Goal: Task Accomplishment & Management: Complete application form

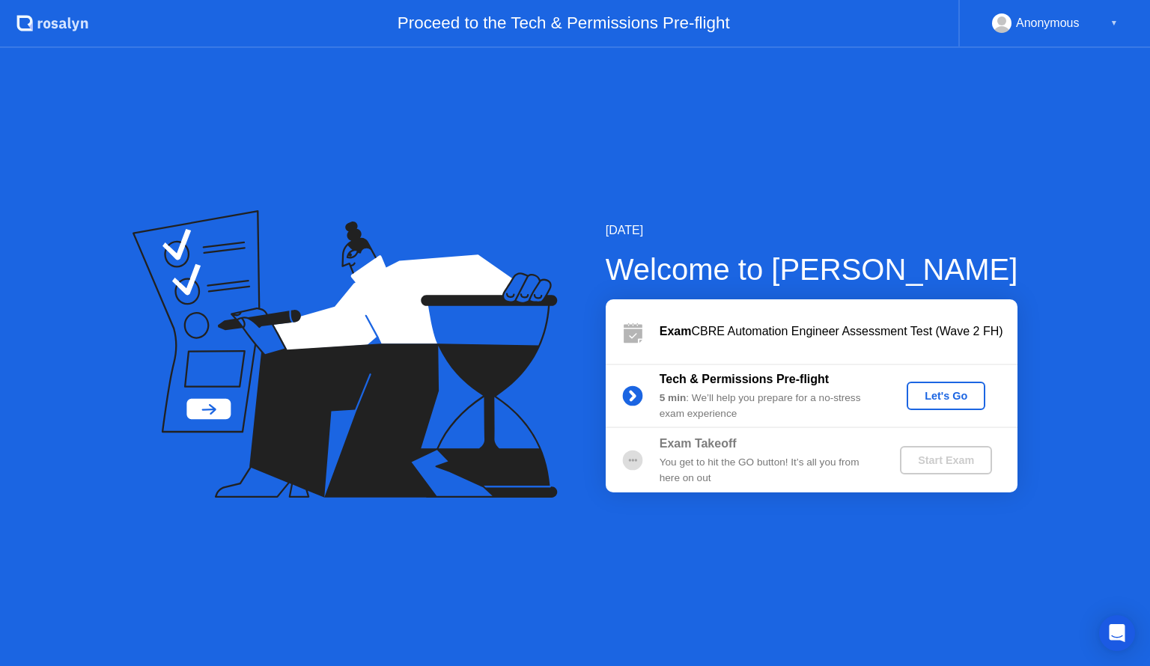
click at [925, 392] on div "Let's Go" at bounding box center [946, 396] width 67 height 12
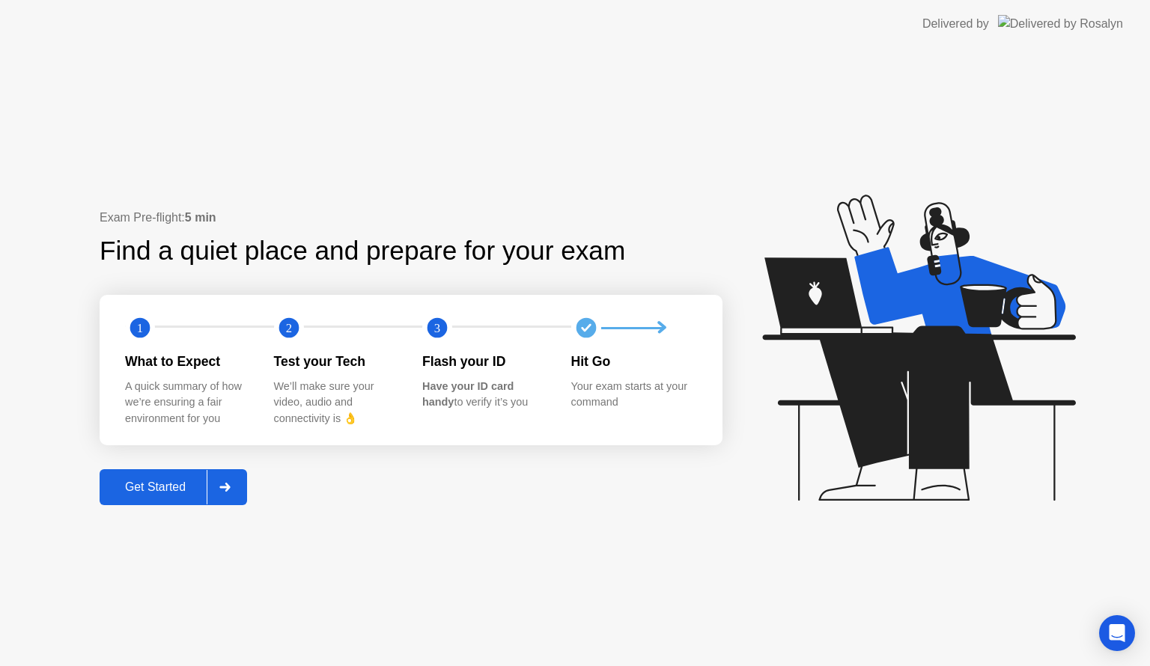
click at [228, 486] on icon at bounding box center [224, 487] width 10 height 9
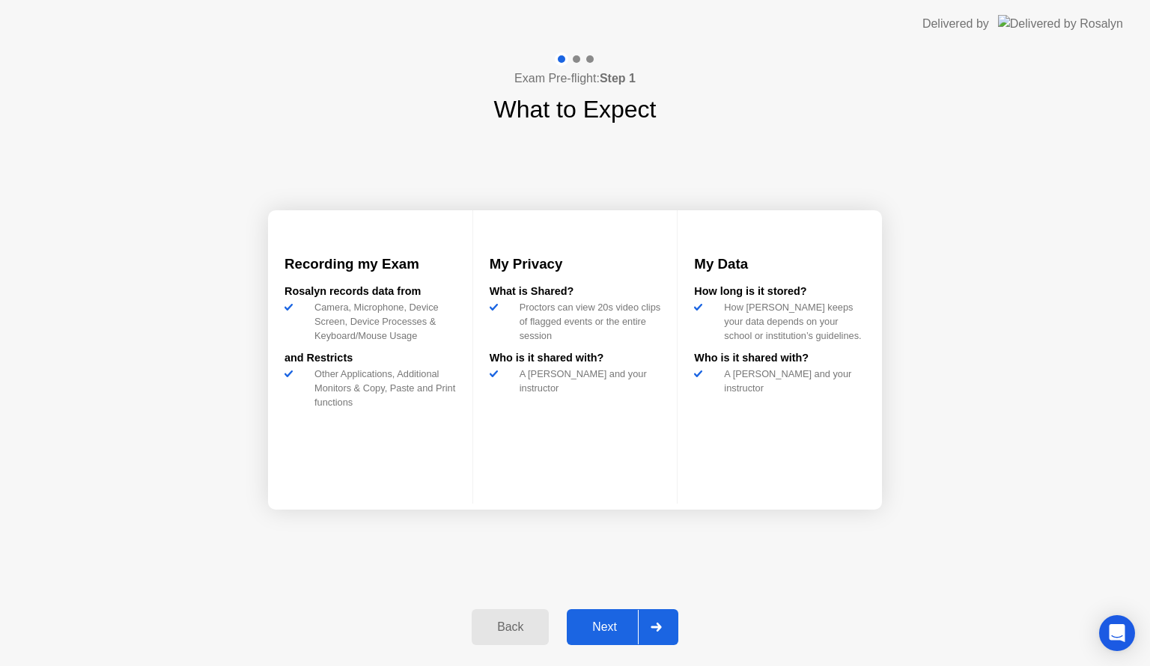
click at [613, 629] on div "Next" at bounding box center [604, 627] width 67 height 13
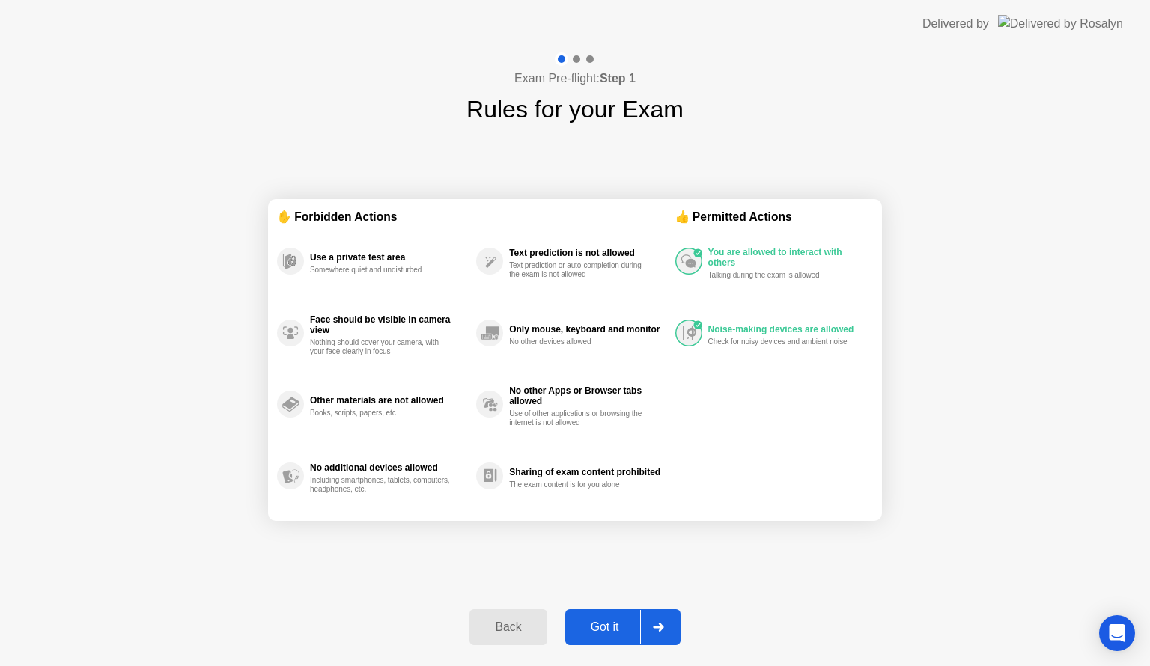
click at [613, 629] on div "Got it" at bounding box center [605, 627] width 70 height 13
select select "**********"
select select "*******"
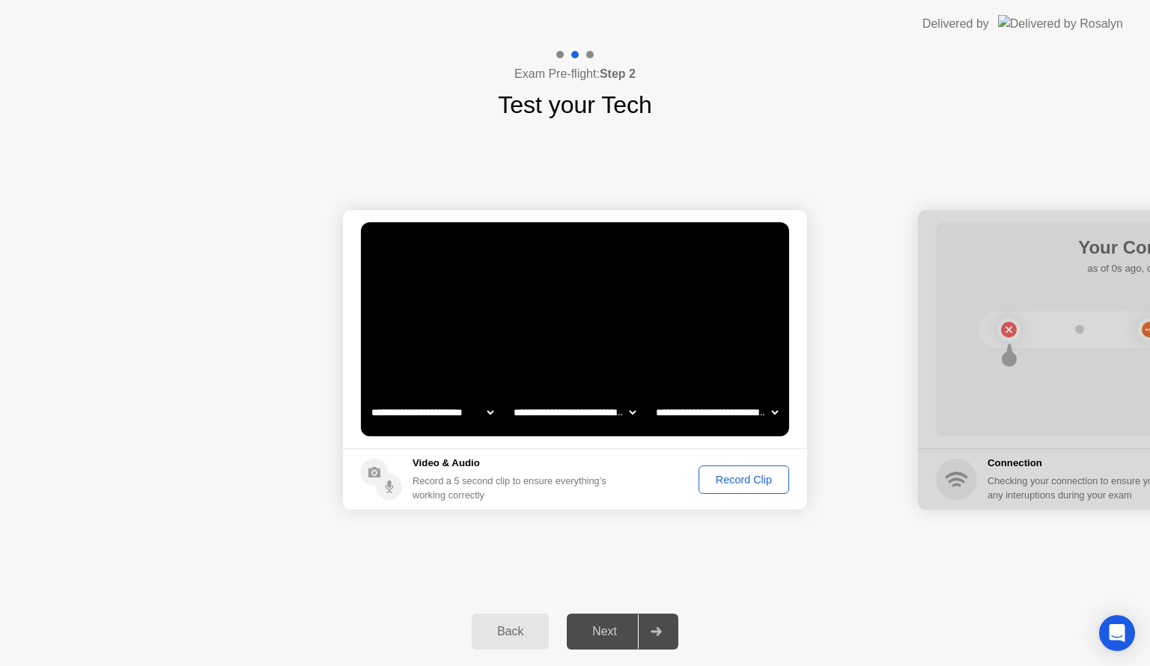
click at [737, 485] on div "Record Clip" at bounding box center [744, 480] width 80 height 12
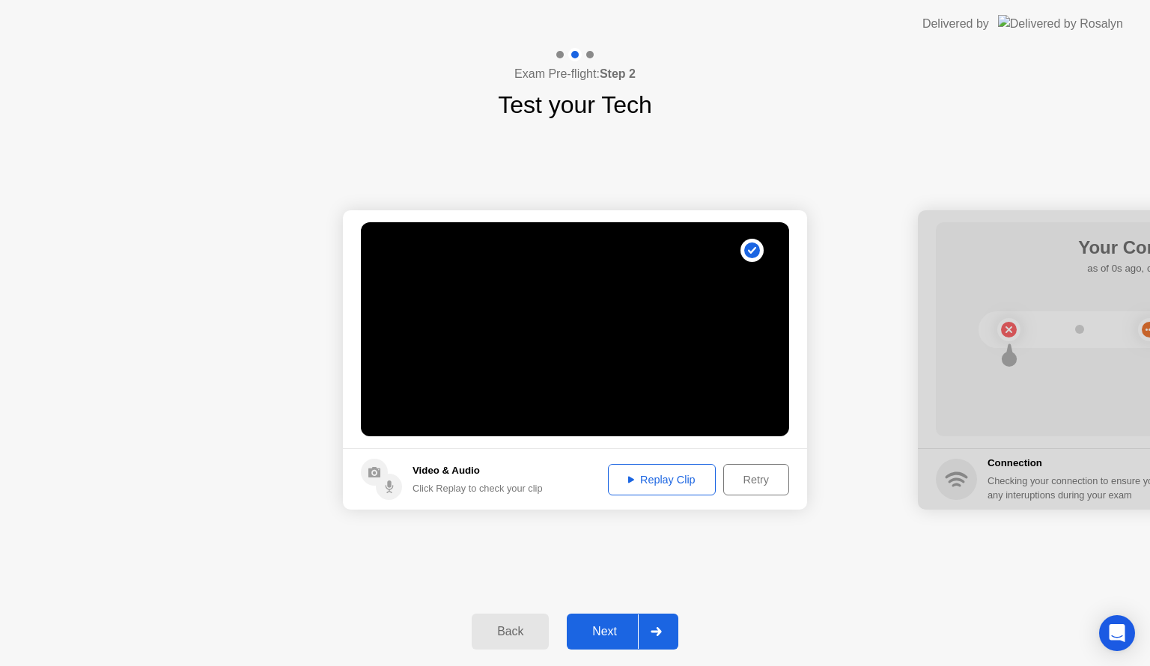
click at [611, 625] on div "Next" at bounding box center [604, 631] width 67 height 13
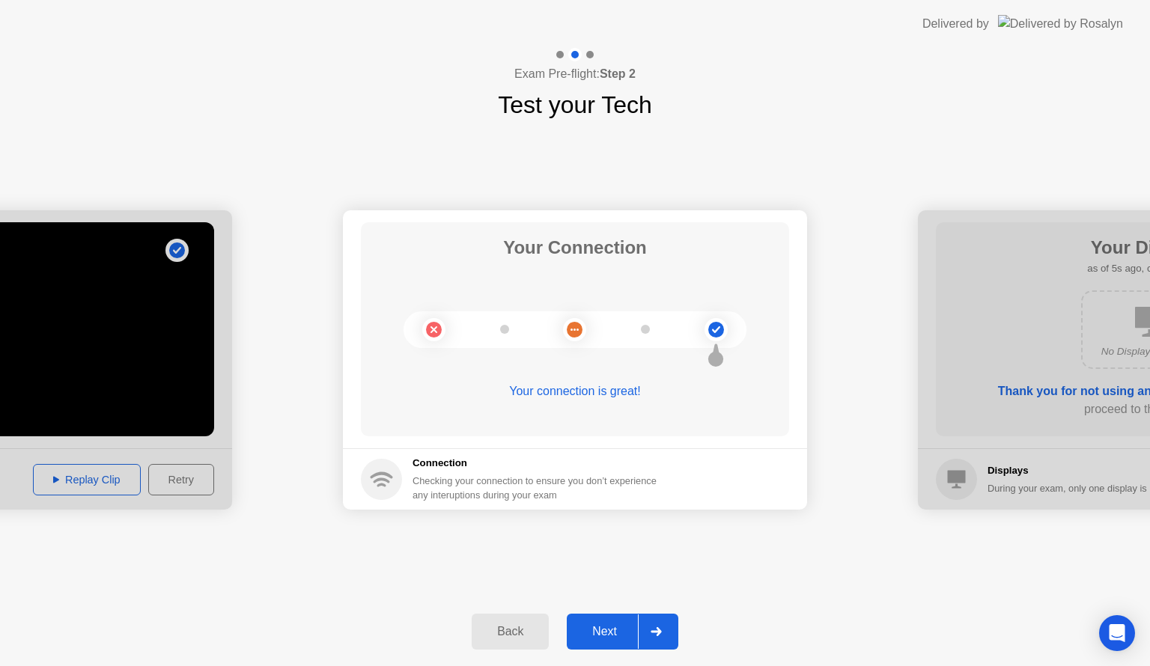
click at [611, 625] on div "Next" at bounding box center [604, 631] width 67 height 13
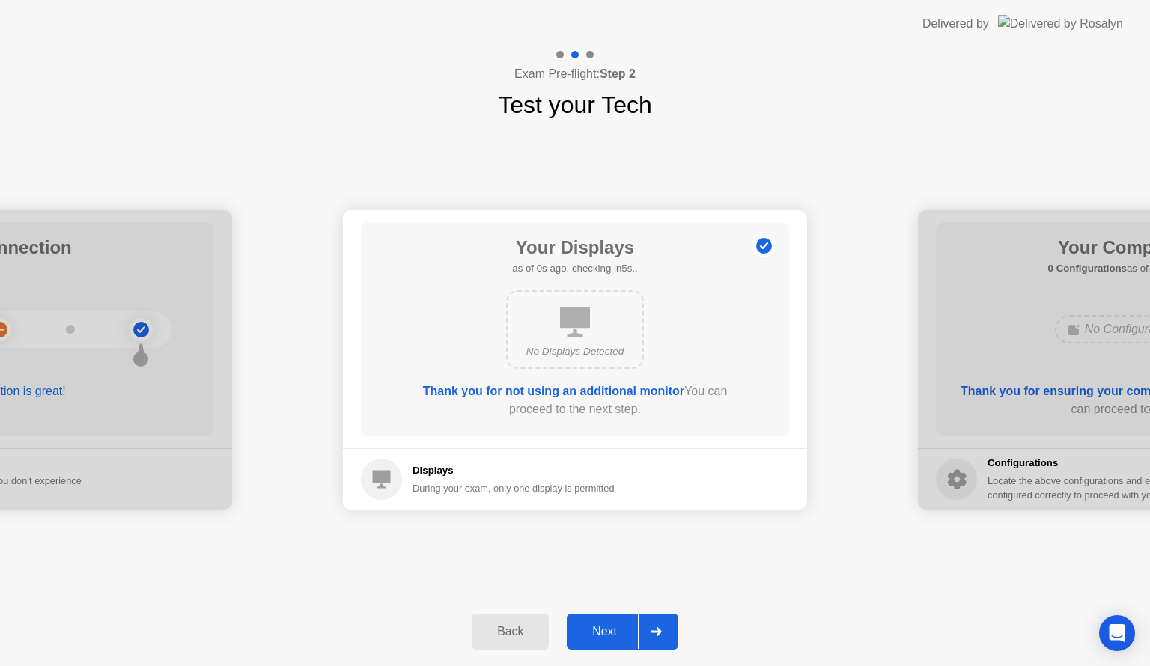
click at [611, 625] on div "Next" at bounding box center [604, 631] width 67 height 13
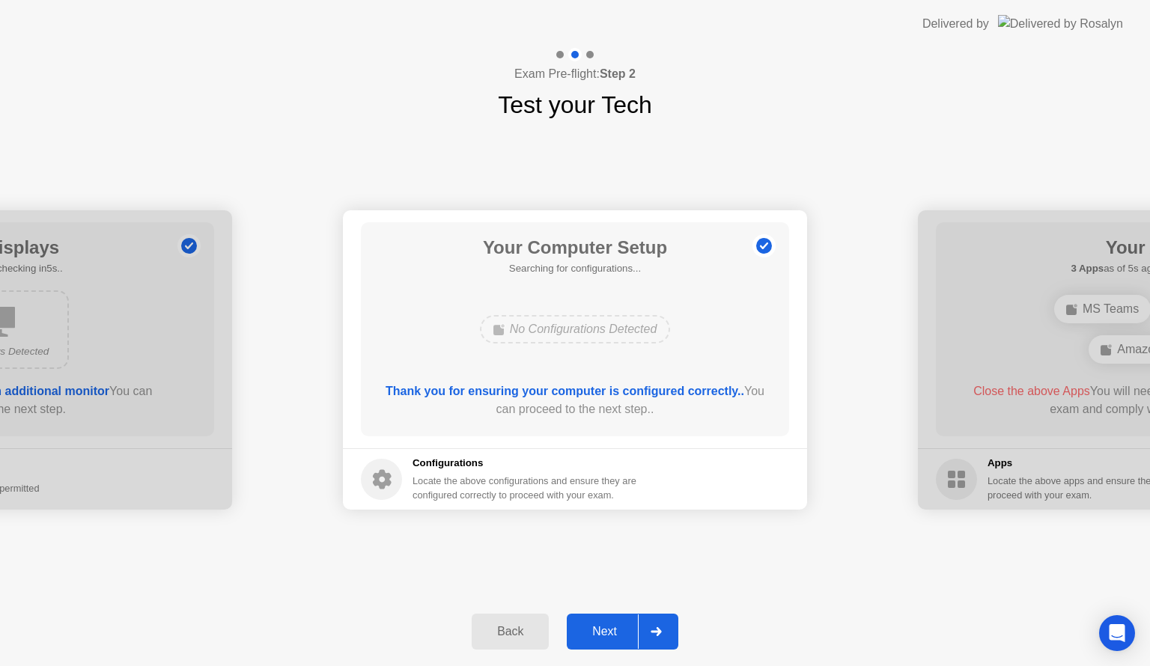
click at [611, 625] on div "Next" at bounding box center [604, 631] width 67 height 13
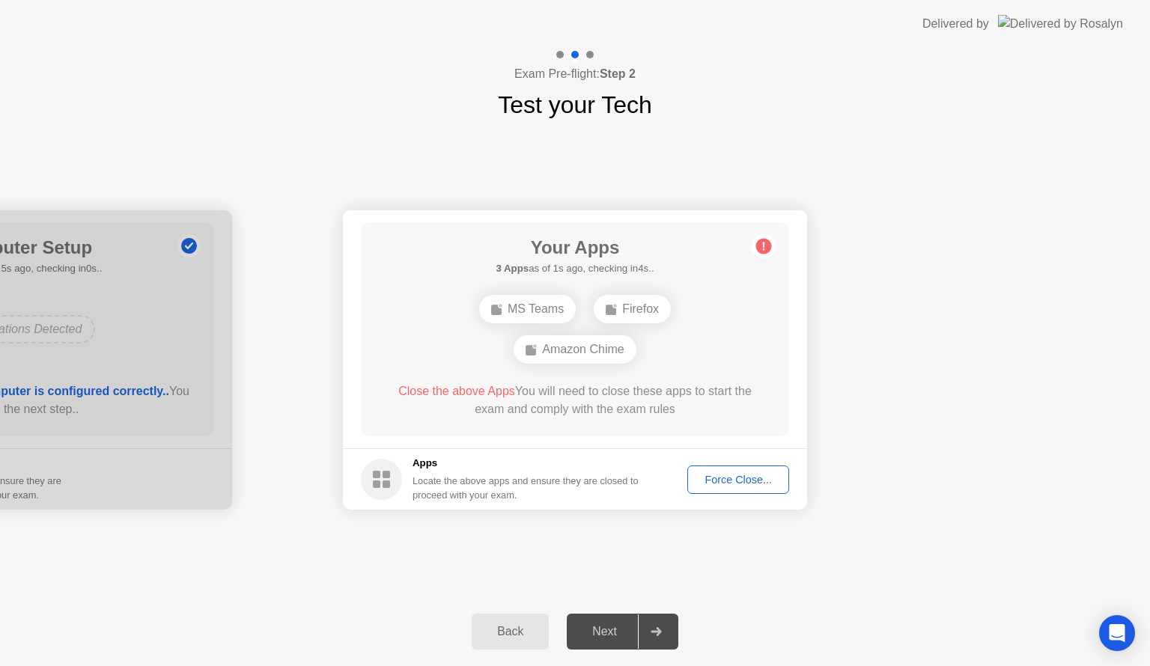
click at [618, 635] on div "Next" at bounding box center [604, 631] width 67 height 13
click at [737, 474] on div "Force Close..." at bounding box center [738, 480] width 91 height 12
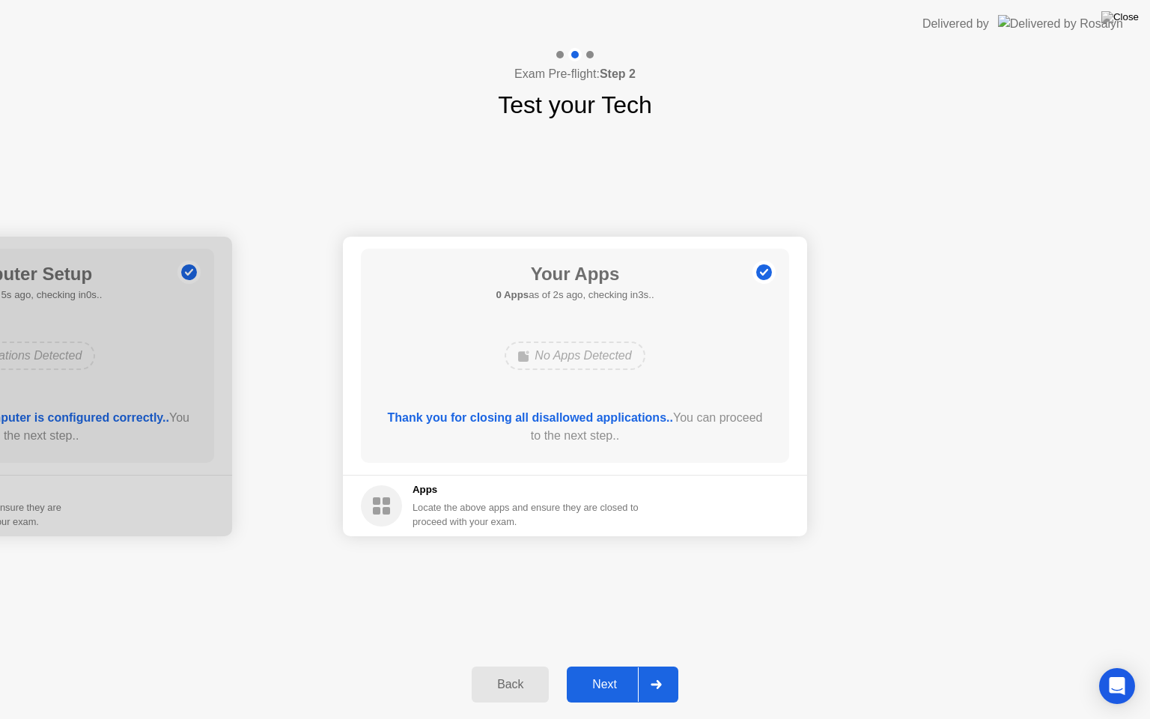
click at [615, 666] on div "Next" at bounding box center [604, 684] width 67 height 13
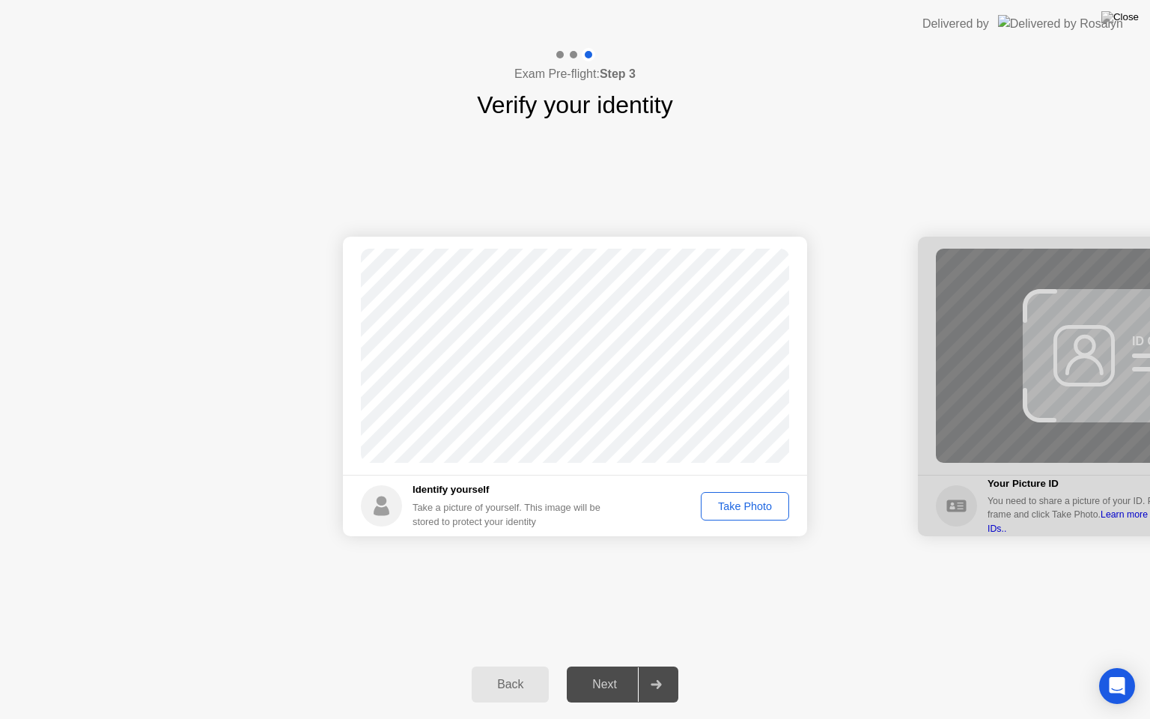
click at [732, 505] on div "Take Photo" at bounding box center [745, 506] width 78 height 12
click at [629, 666] on div "Next" at bounding box center [604, 684] width 67 height 13
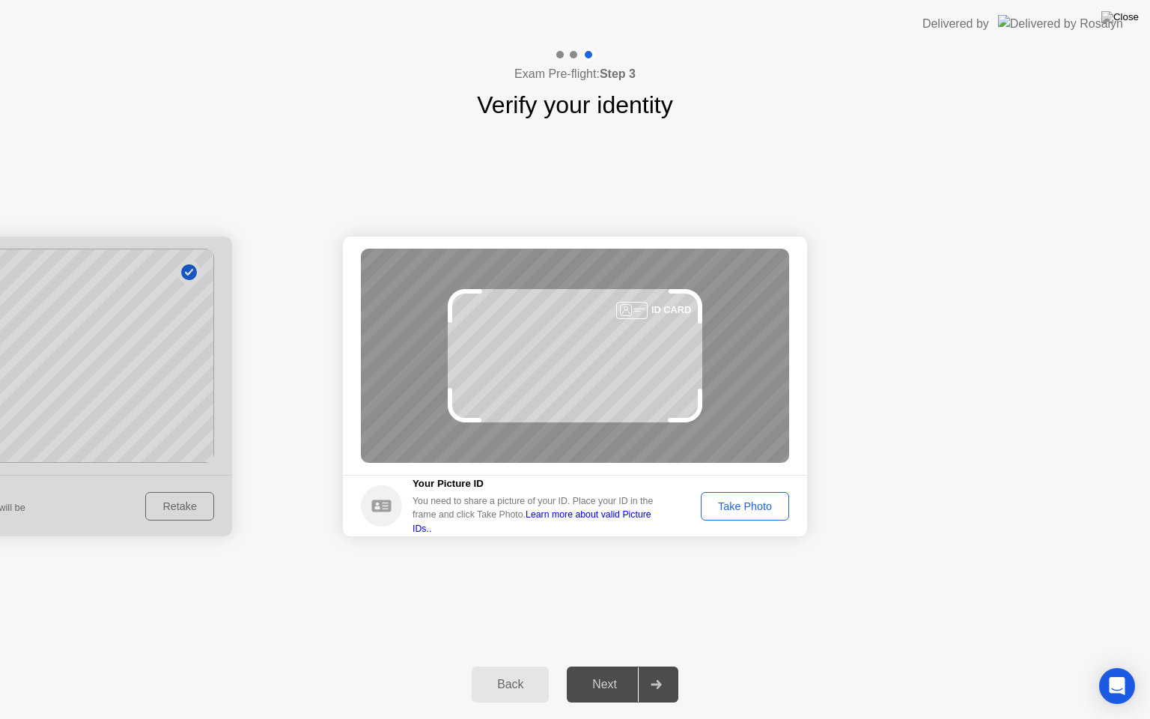
drag, startPoint x: 758, startPoint y: 507, endPoint x: 744, endPoint y: 523, distance: 21.2
click at [744, 523] on footer "Your Picture ID You need to share a picture of your ID. Place your ID in the fr…" at bounding box center [575, 505] width 464 height 61
click at [739, 512] on div "Take Photo" at bounding box center [745, 506] width 78 height 12
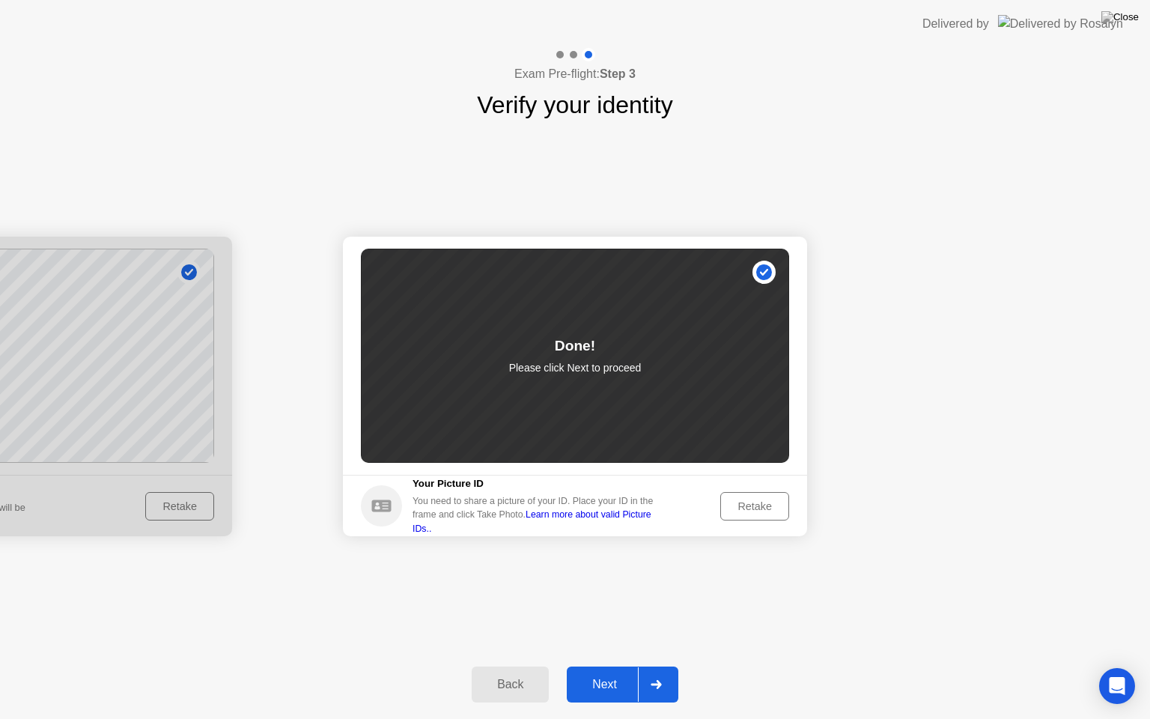
click at [624, 666] on div "Next" at bounding box center [604, 684] width 67 height 13
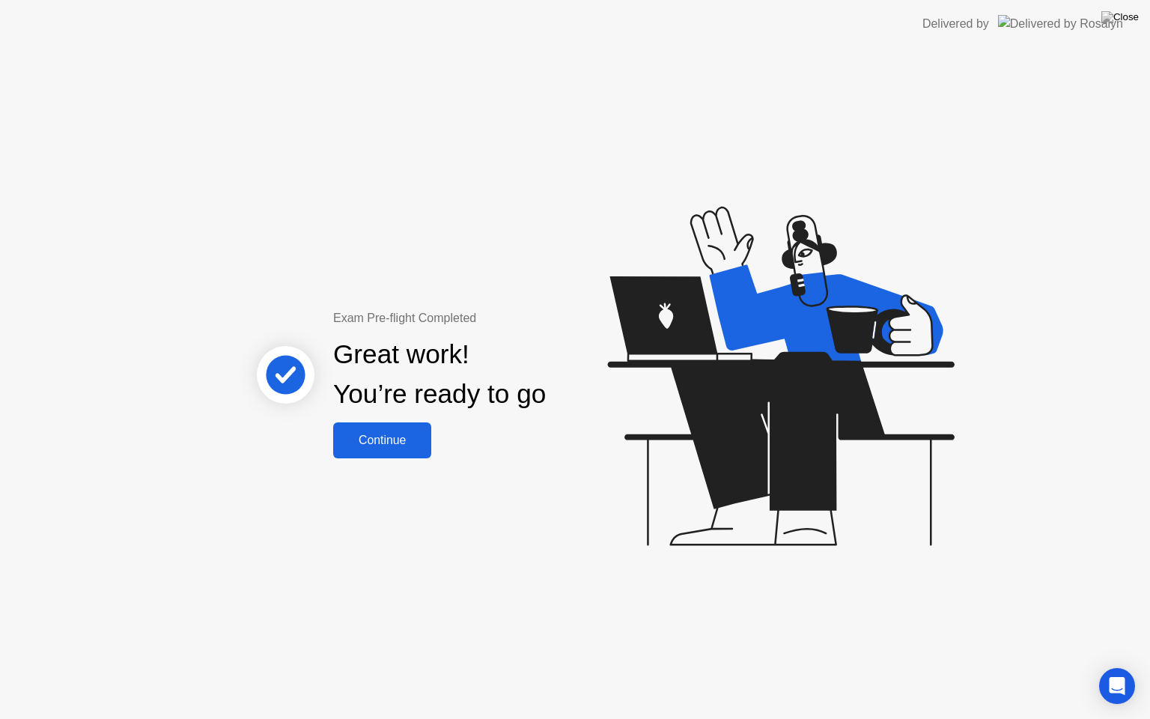
click at [413, 451] on button "Continue" at bounding box center [382, 440] width 98 height 36
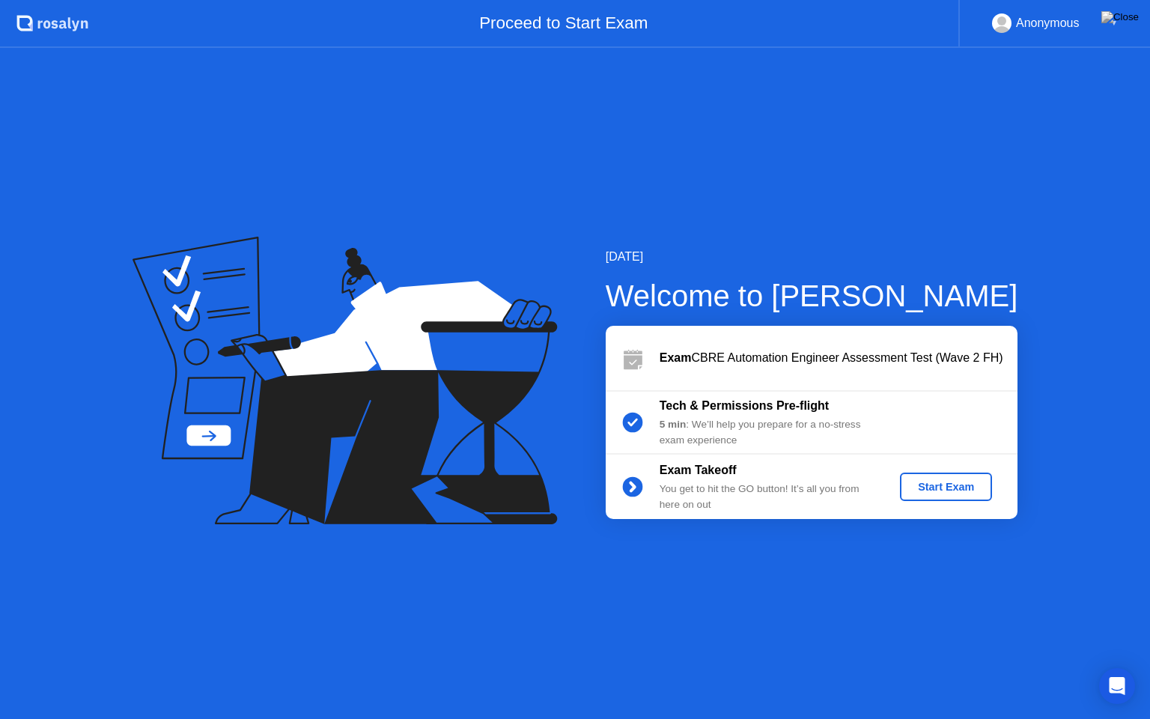
click at [931, 483] on div "Start Exam" at bounding box center [946, 487] width 80 height 12
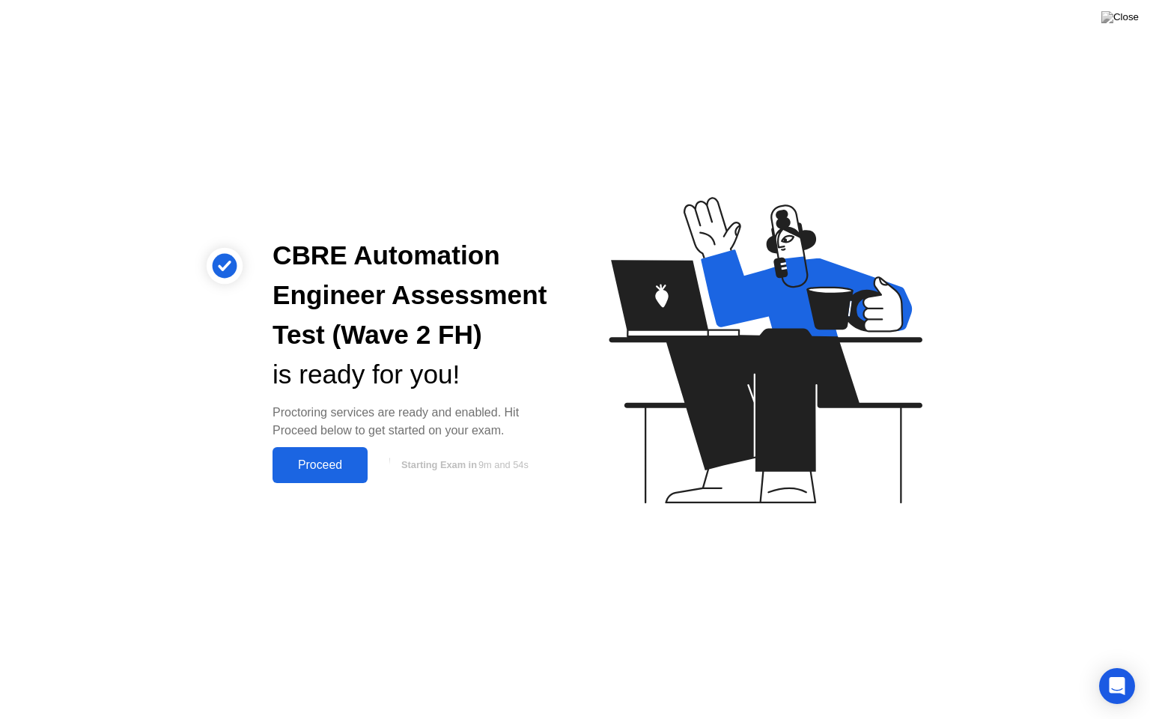
click at [339, 458] on div "Proceed" at bounding box center [320, 464] width 86 height 13
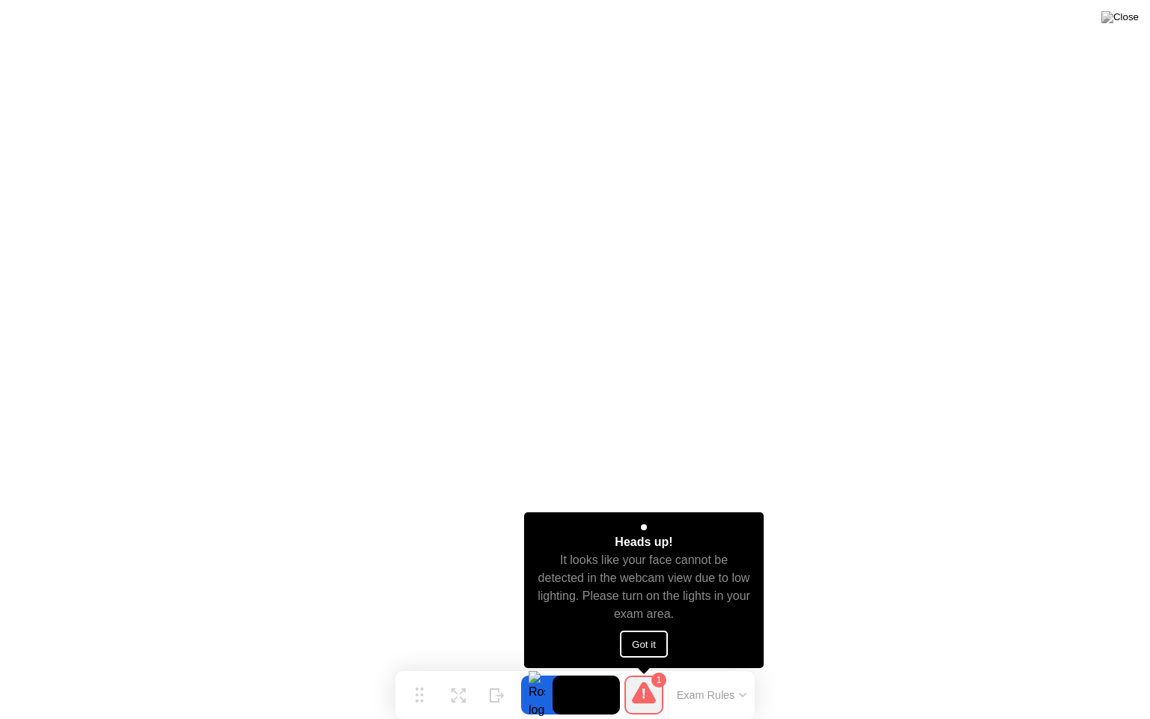
click at [645, 639] on button "Got it" at bounding box center [644, 643] width 48 height 27
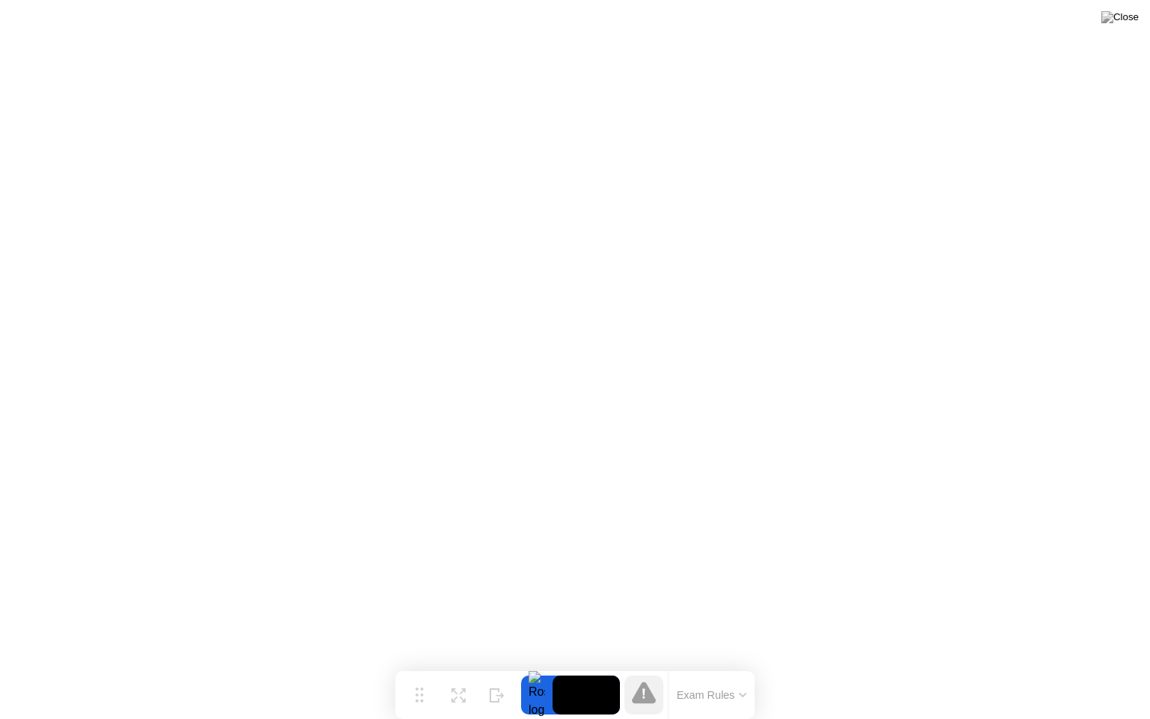
click at [745, 666] on button "Exam Rules" at bounding box center [711, 694] width 79 height 13
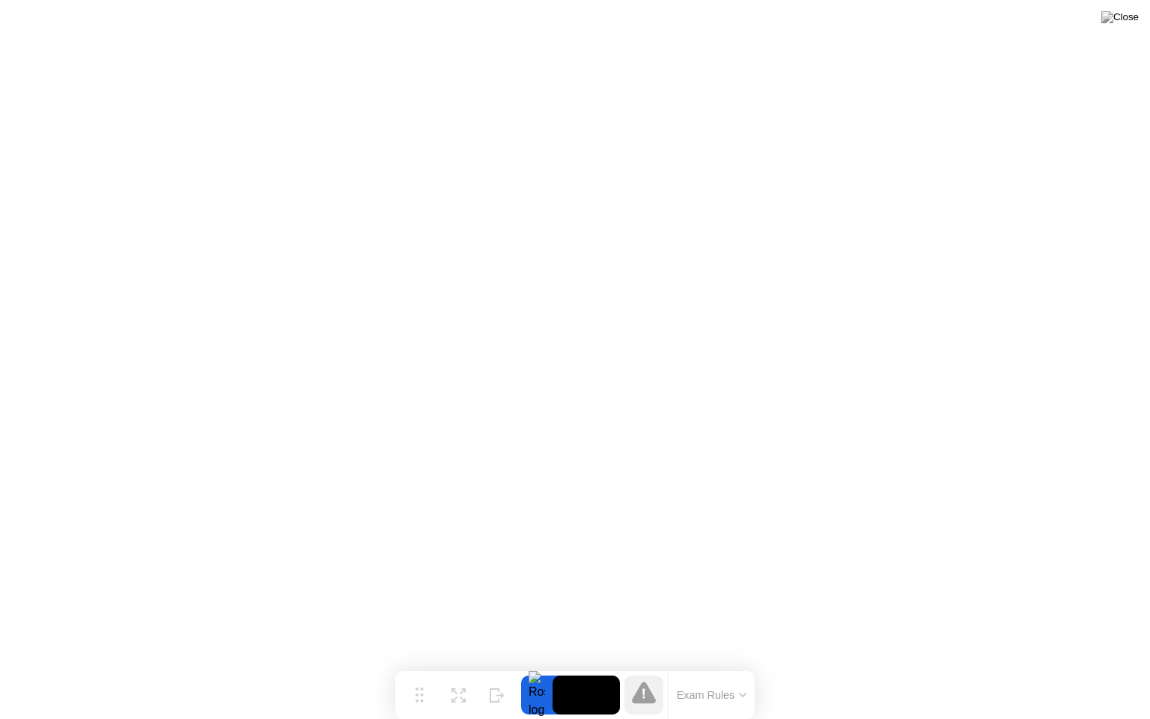
click at [582, 666] on video at bounding box center [586, 694] width 67 height 39
click at [457, 666] on button "Expand" at bounding box center [458, 694] width 39 height 39
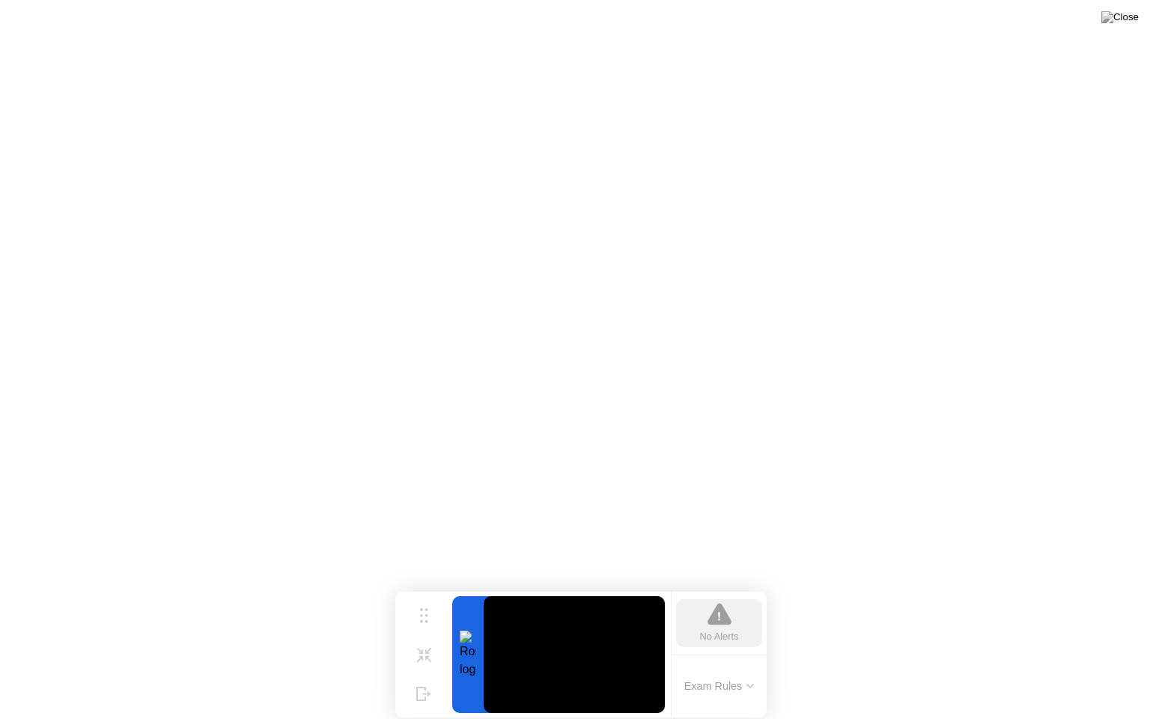
click at [723, 633] on div "No Alerts" at bounding box center [719, 636] width 39 height 14
click at [424, 608] on icon at bounding box center [424, 609] width 8 height 15
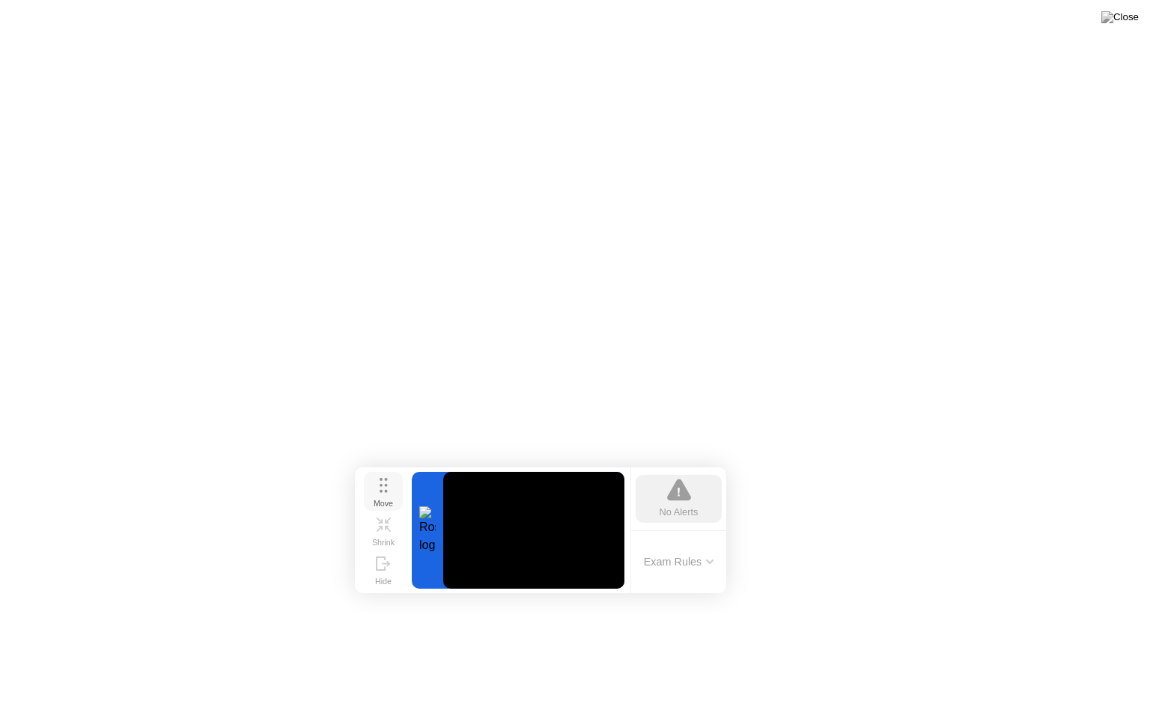
drag, startPoint x: 429, startPoint y: 608, endPoint x: 389, endPoint y: 484, distance: 130.7
click at [389, 484] on button "Move" at bounding box center [383, 491] width 39 height 39
click at [716, 556] on button "Exam Rules" at bounding box center [678, 561] width 79 height 13
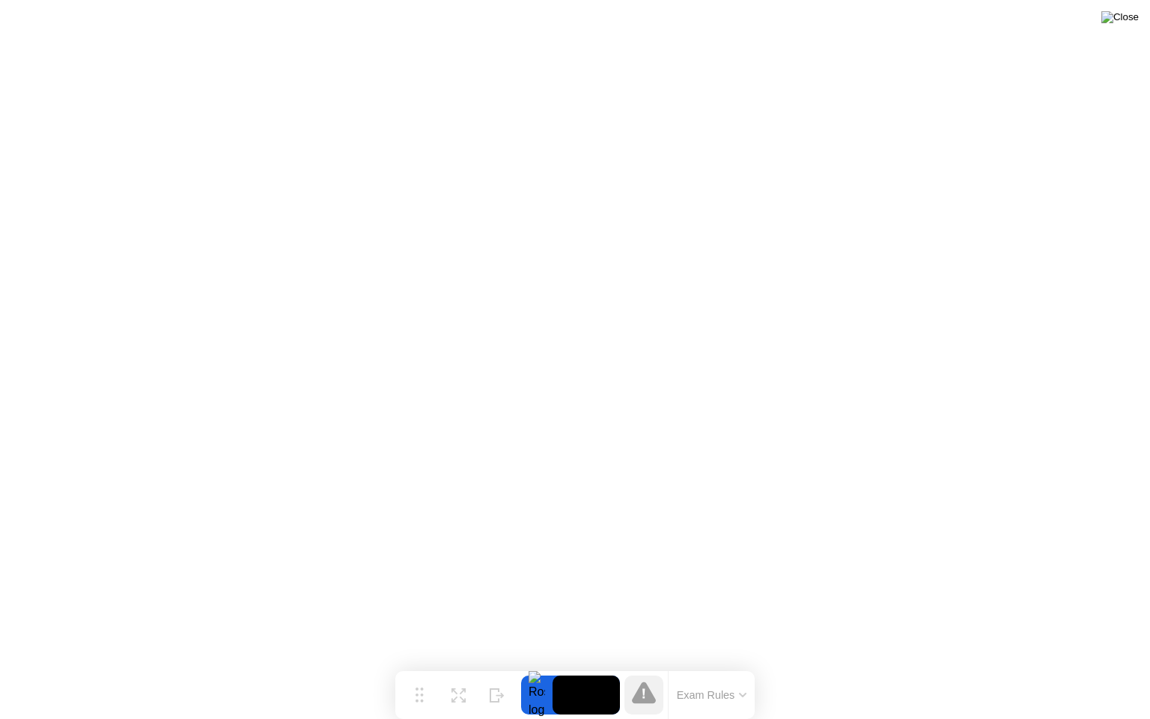
click at [1130, 20] on img at bounding box center [1119, 17] width 37 height 12
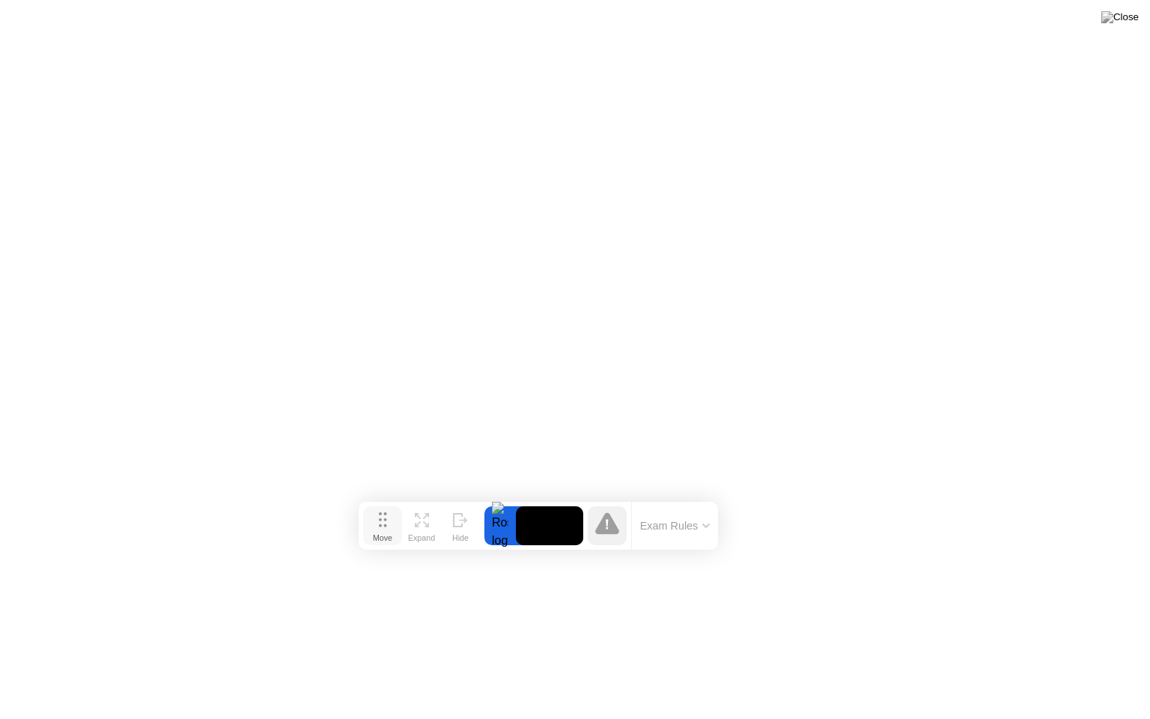
drag, startPoint x: 420, startPoint y: 681, endPoint x: 383, endPoint y: 511, distance: 173.1
click at [383, 511] on button "Move" at bounding box center [382, 525] width 39 height 39
click at [1133, 23] on img at bounding box center [1119, 17] width 37 height 12
